Goal: Task Accomplishment & Management: Use online tool/utility

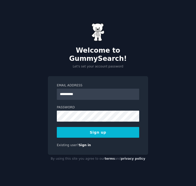
click at [97, 129] on button "Sign up" at bounding box center [98, 132] width 82 height 11
type input "**********"
click at [92, 128] on button "Sign up" at bounding box center [98, 132] width 82 height 11
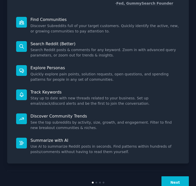
scroll to position [70, 0]
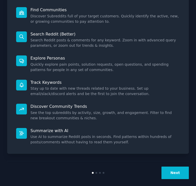
click at [170, 166] on button "Next" at bounding box center [174, 172] width 27 height 13
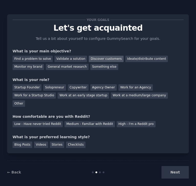
click at [90, 57] on div "Discover customers" at bounding box center [106, 59] width 34 height 6
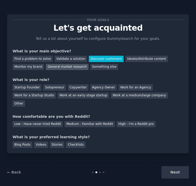
click at [56, 69] on div "General market research" at bounding box center [67, 67] width 43 height 6
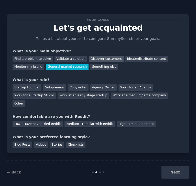
click at [89, 58] on div "Discover customers" at bounding box center [106, 59] width 34 height 6
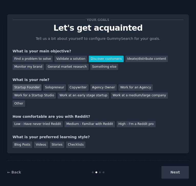
click at [29, 88] on div "Startup Founder" at bounding box center [27, 87] width 29 height 6
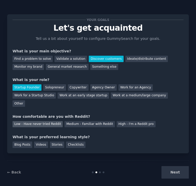
click at [48, 121] on div "Low - Have never tried Reddit" at bounding box center [38, 124] width 50 height 6
click at [41, 141] on div "Videos" at bounding box center [41, 144] width 14 height 6
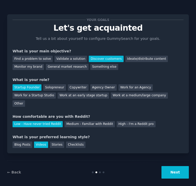
click at [171, 166] on button "Next" at bounding box center [174, 172] width 27 height 13
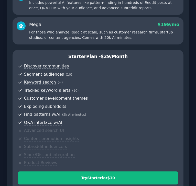
scroll to position [148, 0]
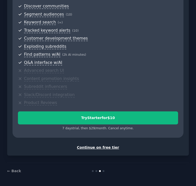
click at [105, 148] on div "Continue on free tier" at bounding box center [98, 147] width 171 height 5
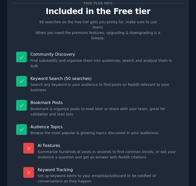
scroll to position [82, 0]
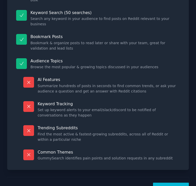
click at [168, 183] on button "Let's Go!" at bounding box center [171, 189] width 36 height 13
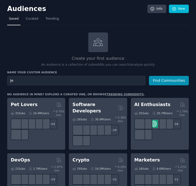
type input "J"
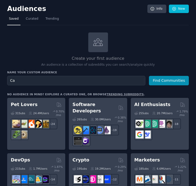
type input "C"
type input "[MEDICAL_DATA] Ribbon"
click at [149, 76] on button "Find Communities" at bounding box center [169, 80] width 40 height 9
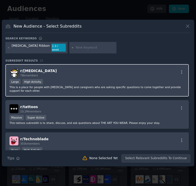
click at [117, 76] on div "r/ [MEDICAL_DATA] 78k members Large High Activity This is a place for people wi…" at bounding box center [96, 80] width 183 height 32
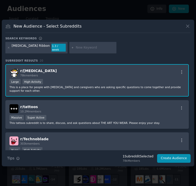
click at [48, 76] on div "r/ [MEDICAL_DATA] 78k members Large High Activity This is a place for people wi…" at bounding box center [96, 80] width 183 height 32
